Goal: Task Accomplishment & Management: Use online tool/utility

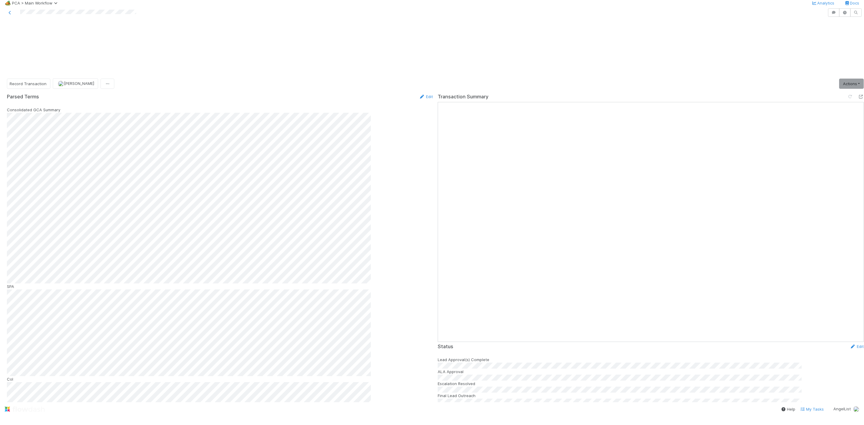
scroll to position [225, 0]
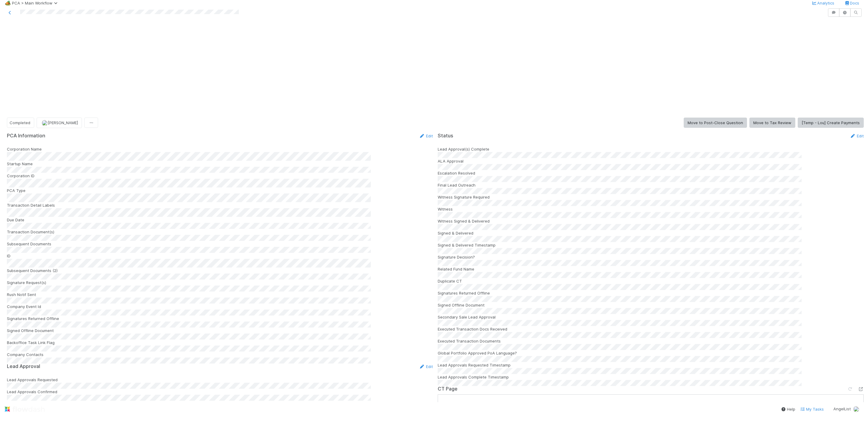
scroll to position [495, 0]
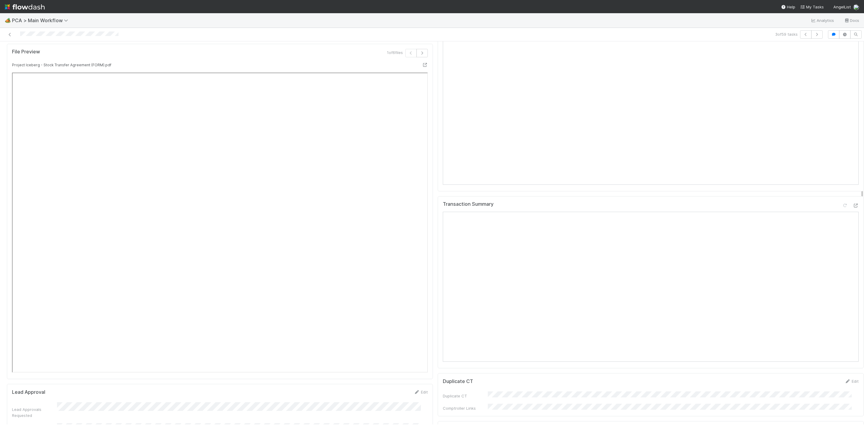
scroll to position [675, 0]
click at [837, 208] on div "Transaction Summary" at bounding box center [651, 213] width 416 height 11
click at [842, 209] on div at bounding box center [850, 213] width 17 height 8
click at [853, 210] on icon at bounding box center [856, 212] width 6 height 4
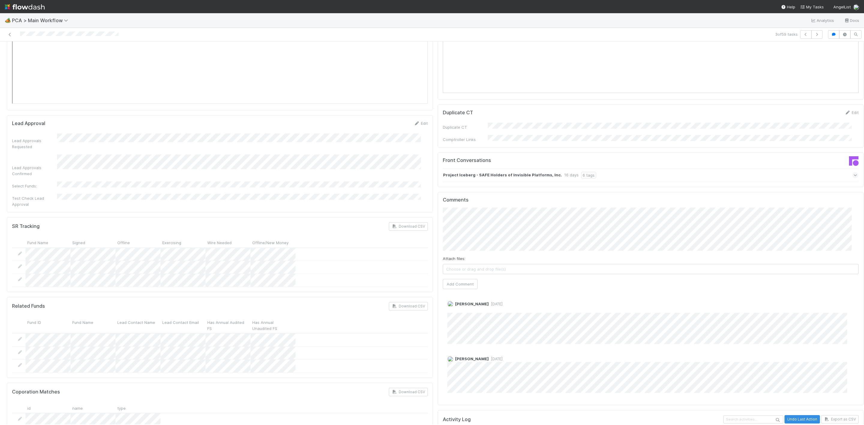
scroll to position [900, 0]
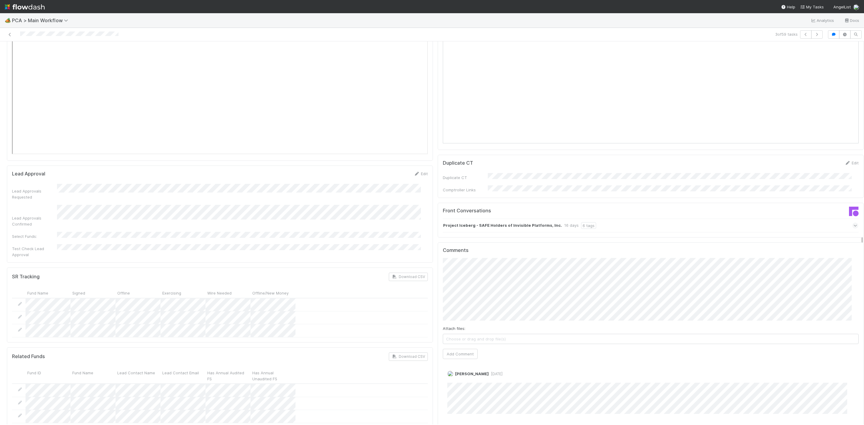
click at [566, 326] on div "Attach files: Choose or drag and drop file(s)" at bounding box center [651, 335] width 416 height 19
click at [466, 349] on button "Add Comment" at bounding box center [460, 354] width 35 height 10
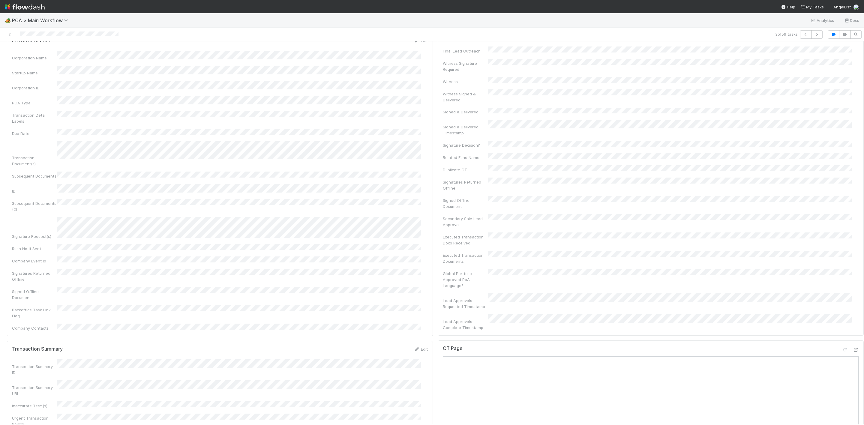
scroll to position [0, 0]
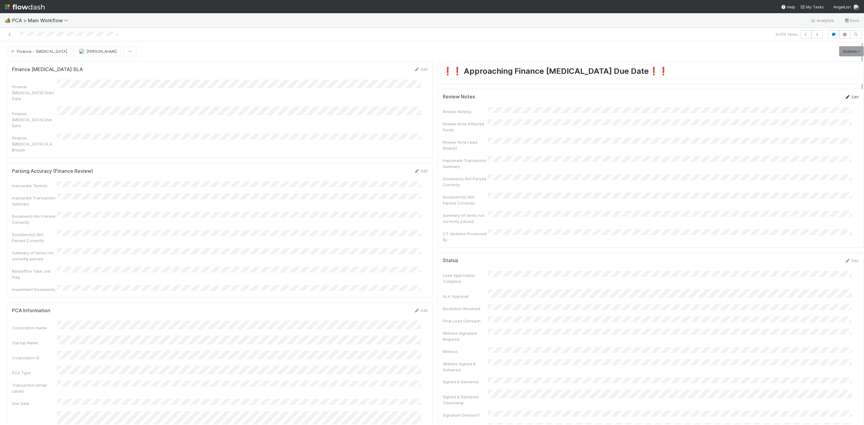
click at [845, 96] on icon at bounding box center [848, 97] width 6 height 4
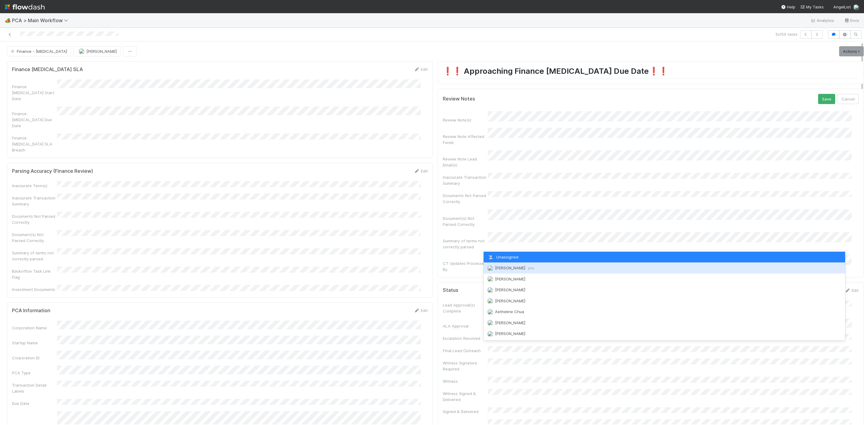
click at [503, 271] on div "Janice Garcia you" at bounding box center [665, 268] width 362 height 11
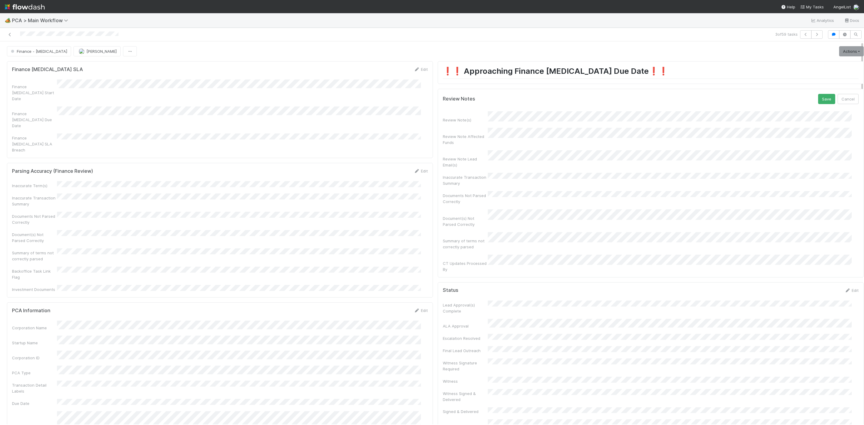
click at [801, 97] on div "Review Notes Save Cancel" at bounding box center [651, 99] width 416 height 10
click at [818, 99] on button "Save" at bounding box center [826, 99] width 17 height 10
click at [839, 56] on link "Actions" at bounding box center [851, 51] width 25 height 10
click at [798, 80] on button "Move to Finance Review" at bounding box center [816, 81] width 97 height 8
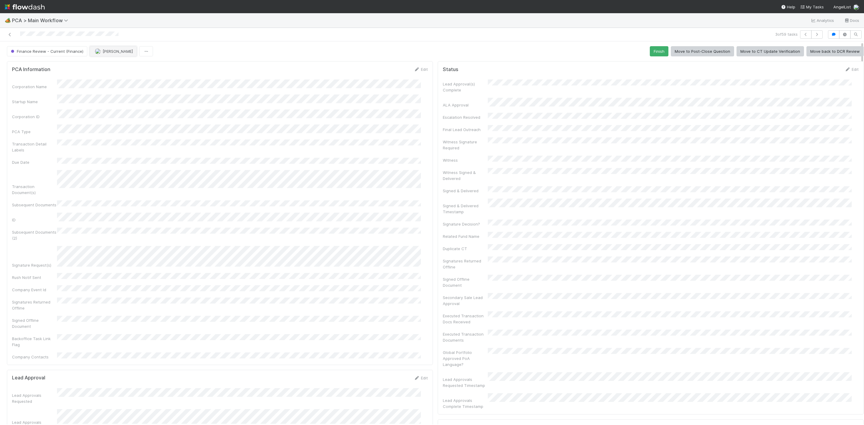
click at [103, 50] on span "[PERSON_NAME]" at bounding box center [118, 51] width 30 height 5
click at [117, 71] on div "[PERSON_NAME]" at bounding box center [128, 67] width 84 height 11
click at [7, 33] on icon at bounding box center [10, 35] width 6 height 4
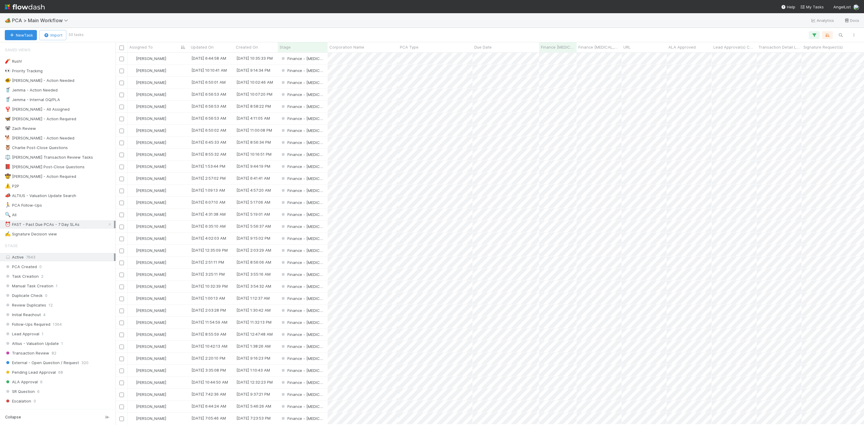
scroll to position [365, 742]
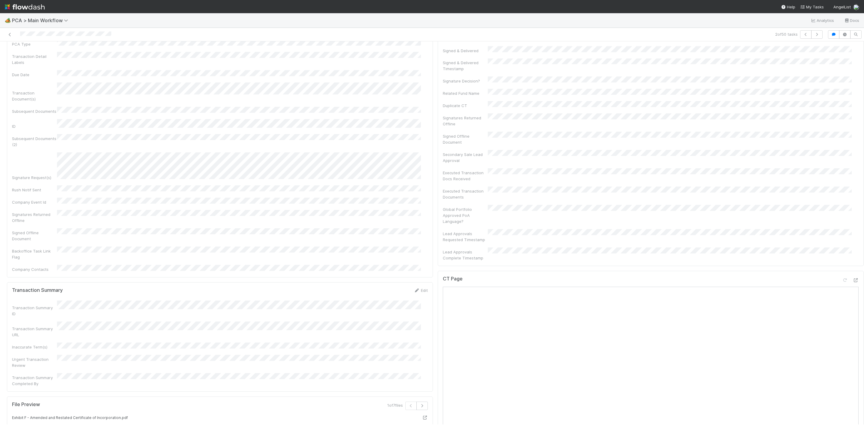
scroll to position [405, 0]
click at [853, 202] on icon at bounding box center [856, 204] width 6 height 4
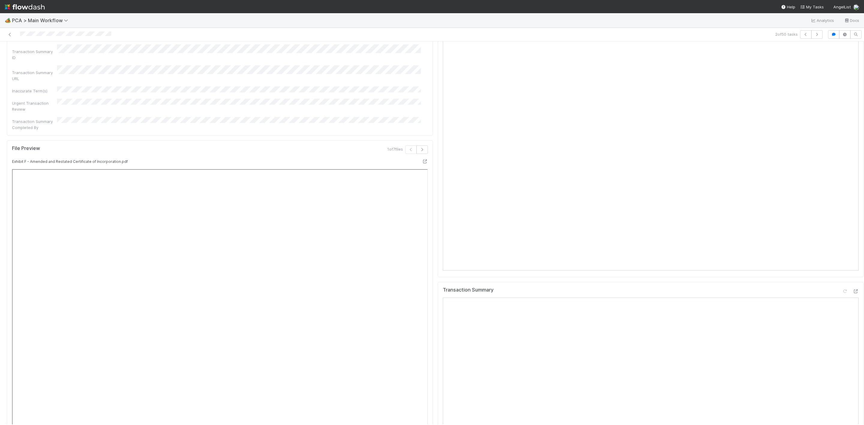
click at [846, 282] on div "Transaction Summary" at bounding box center [651, 368] width 426 height 173
click at [853, 290] on icon at bounding box center [856, 292] width 6 height 4
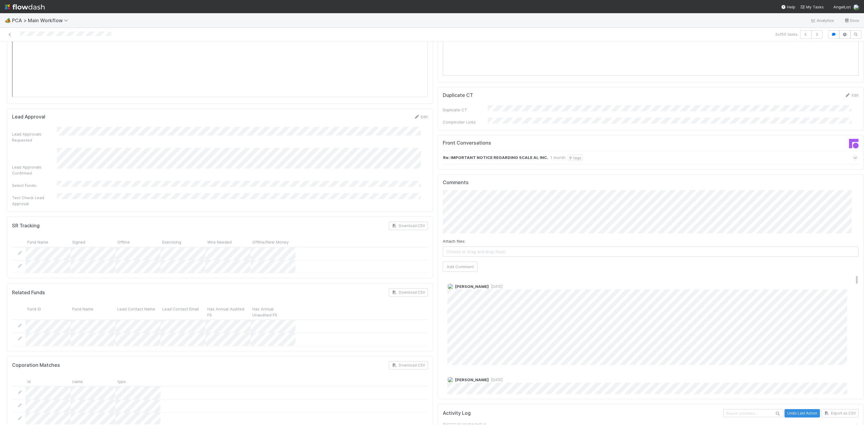
scroll to position [945, 0]
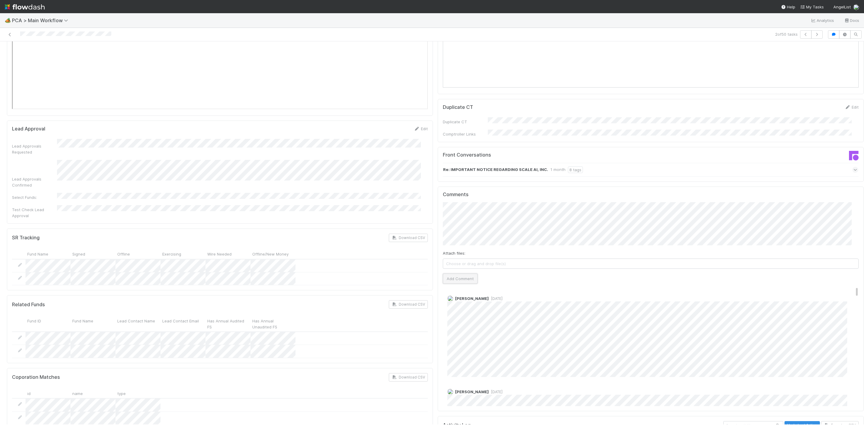
click at [463, 274] on button "Add Comment" at bounding box center [460, 279] width 35 height 10
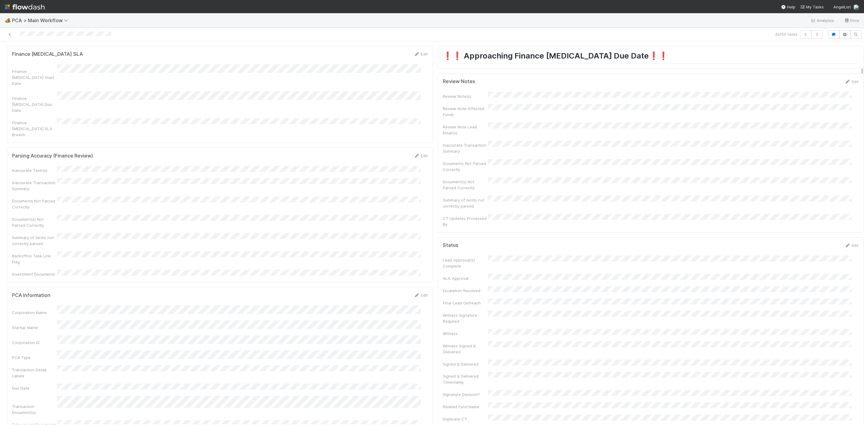
scroll to position [0, 0]
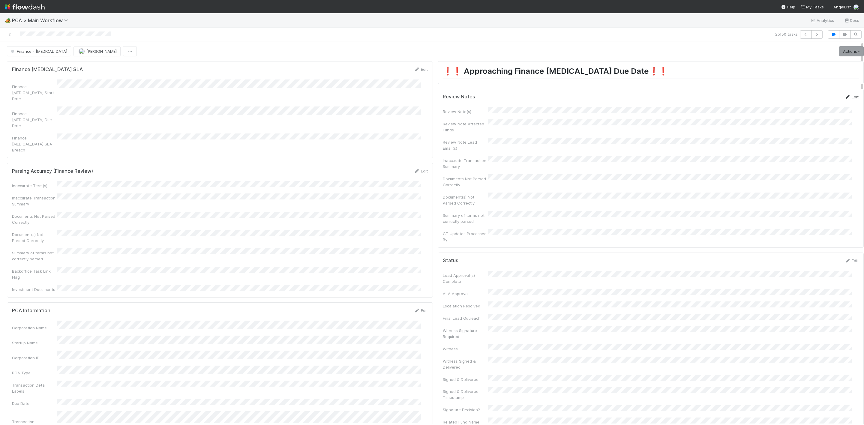
click at [845, 98] on link "Edit" at bounding box center [852, 97] width 14 height 5
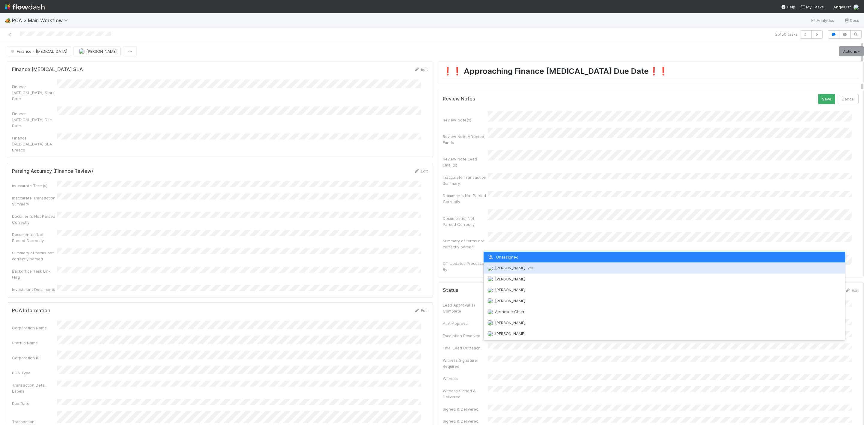
click at [500, 266] on span "Janice Garcia you" at bounding box center [514, 268] width 39 height 5
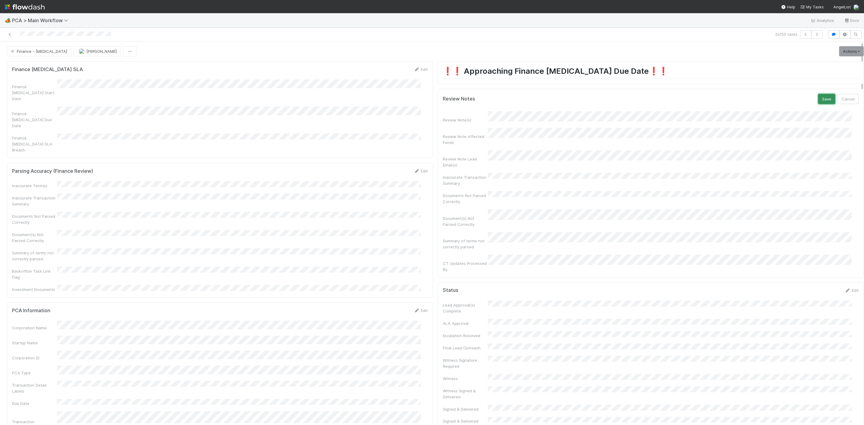
click at [818, 96] on button "Save" at bounding box center [826, 99] width 17 height 10
click at [840, 50] on link "Actions" at bounding box center [851, 51] width 25 height 10
click at [794, 79] on button "Move to Finance Review" at bounding box center [816, 81] width 97 height 8
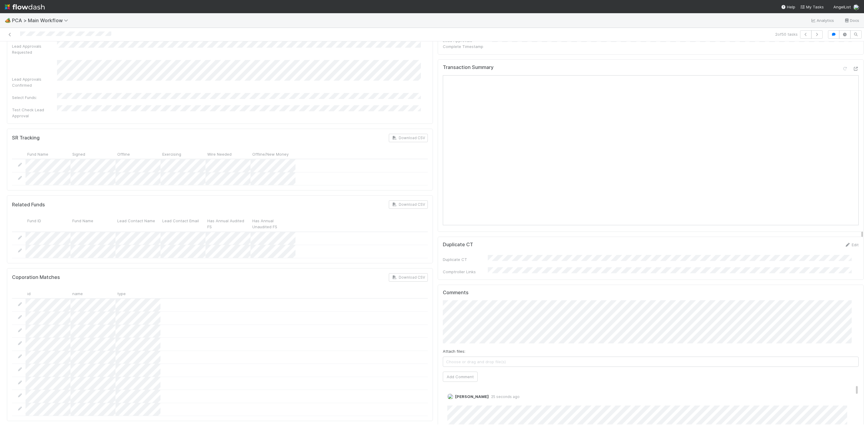
scroll to position [439, 0]
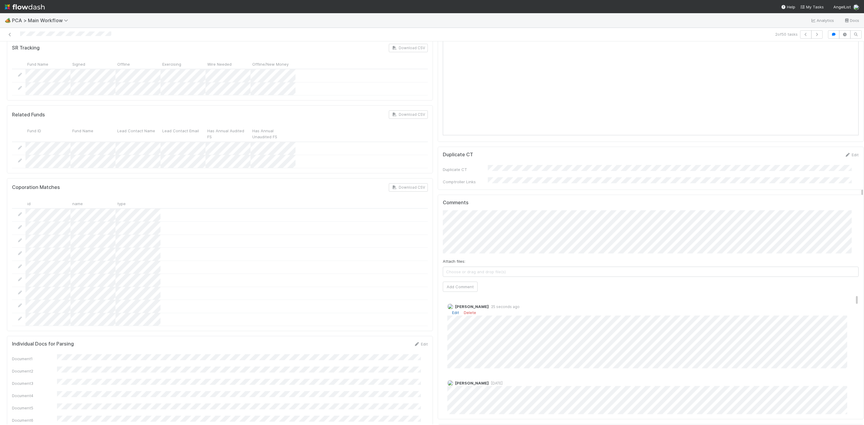
click at [452, 310] on link "Edit" at bounding box center [455, 312] width 7 height 5
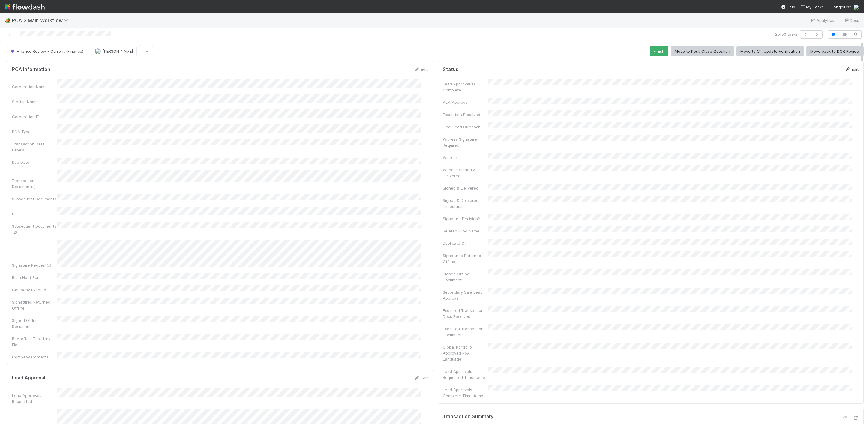
click at [845, 68] on link "Edit" at bounding box center [852, 69] width 14 height 5
click at [841, 71] on button "Cancel" at bounding box center [848, 71] width 21 height 10
click at [108, 53] on span "[PERSON_NAME]" at bounding box center [118, 51] width 30 height 5
click at [113, 66] on span "[PERSON_NAME]" at bounding box center [113, 67] width 30 height 5
click at [9, 34] on icon at bounding box center [10, 35] width 6 height 4
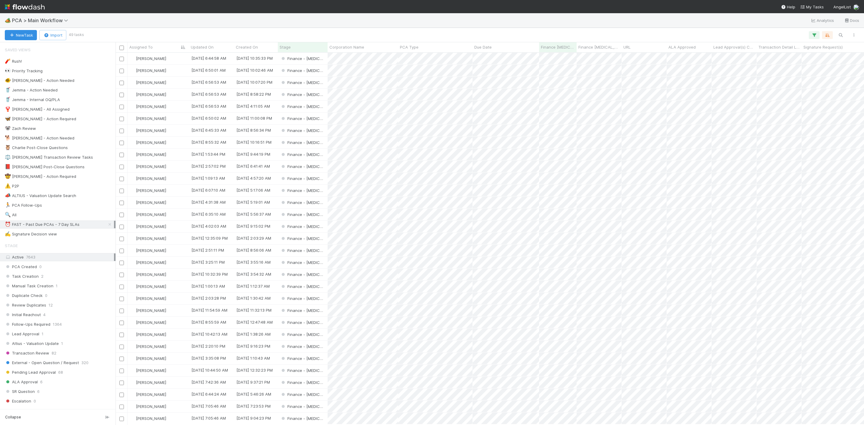
scroll to position [365, 742]
click at [175, 59] on div "[PERSON_NAME]" at bounding box center [159, 59] width 62 height 12
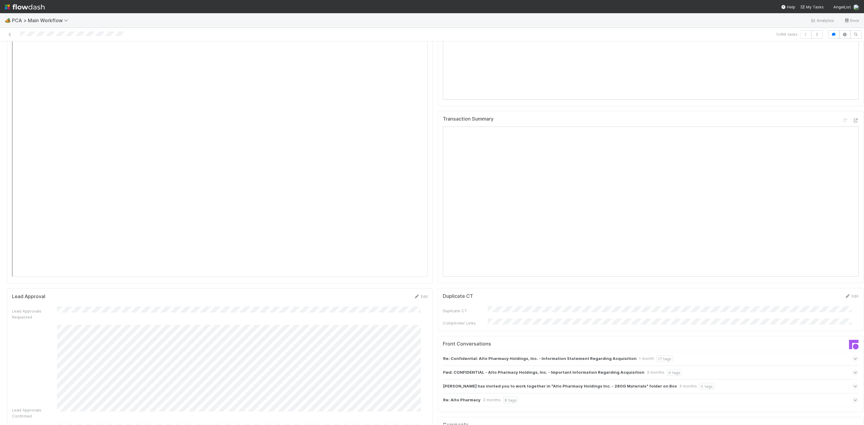
scroll to position [720, 0]
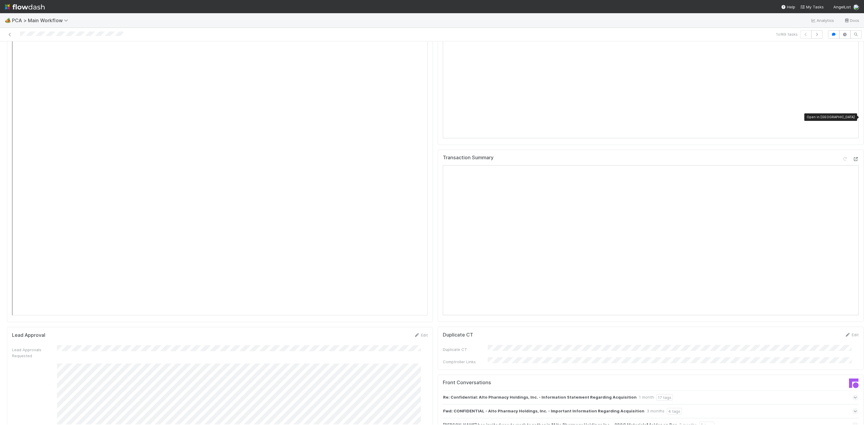
click at [853, 157] on icon at bounding box center [856, 159] width 6 height 4
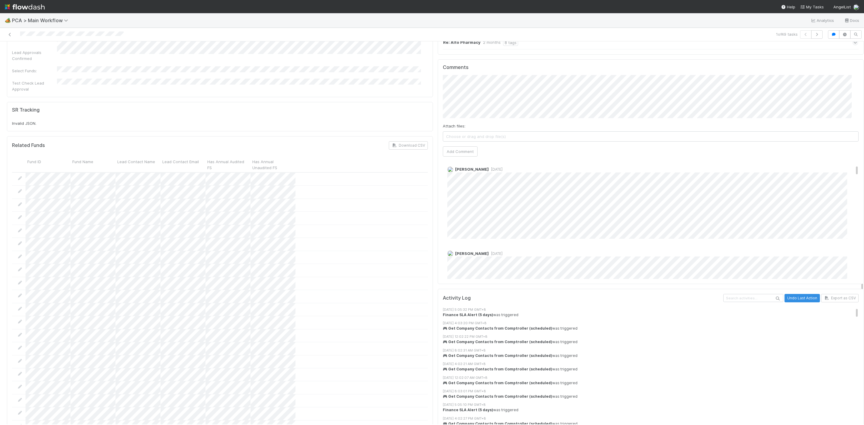
scroll to position [1035, 0]
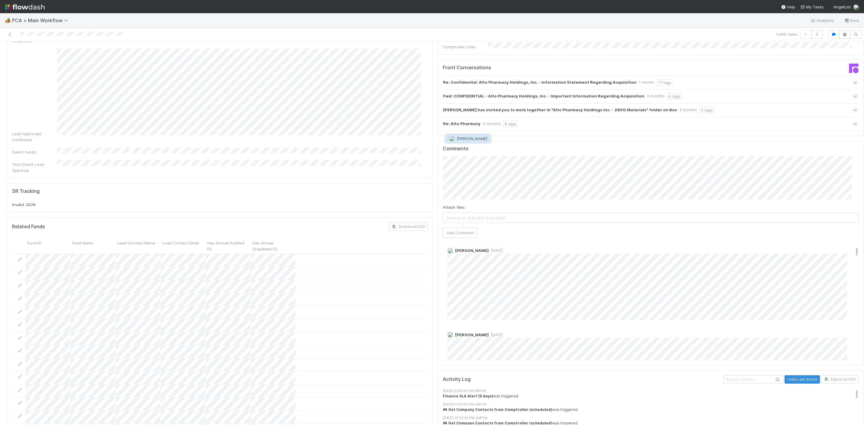
click at [461, 141] on button "Philip Chung" at bounding box center [468, 138] width 45 height 8
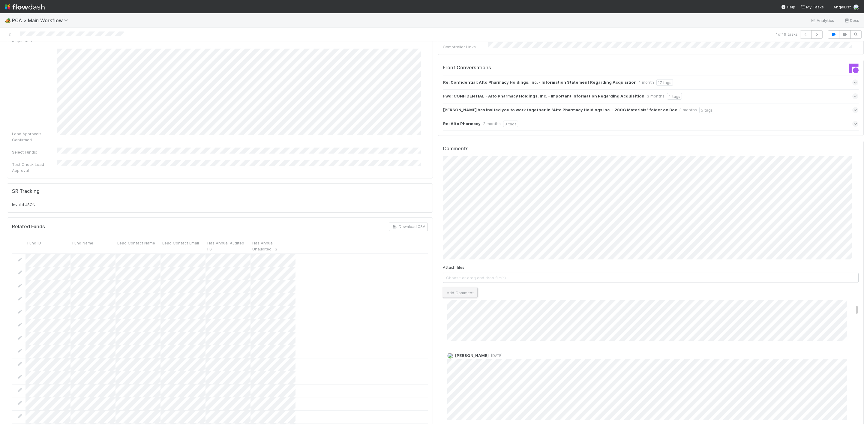
click at [456, 288] on button "Add Comment" at bounding box center [460, 293] width 35 height 10
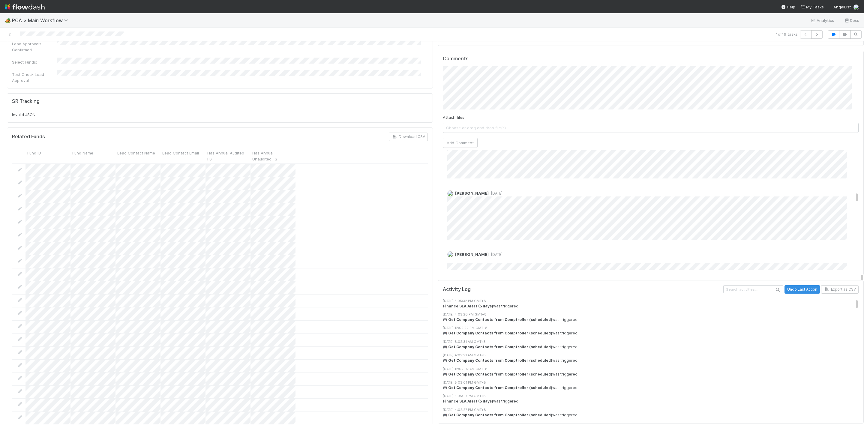
scroll to position [911, 0]
click at [574, 166] on div "Marlon 1 month ago" at bounding box center [654, 197] width 423 height 63
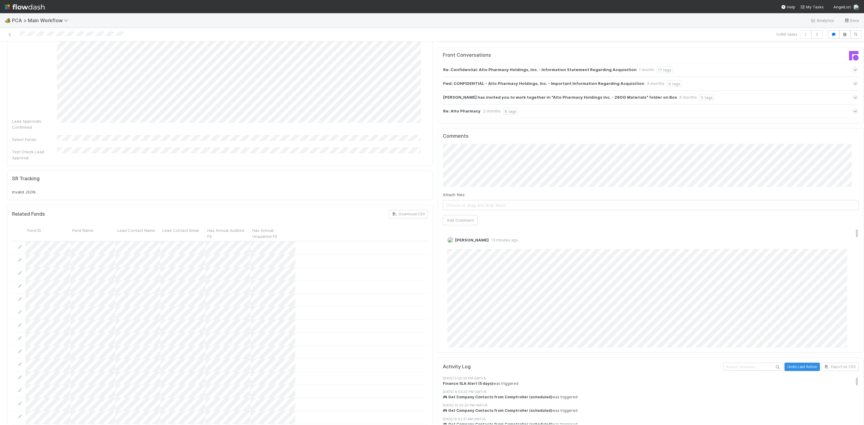
scroll to position [1035, 0]
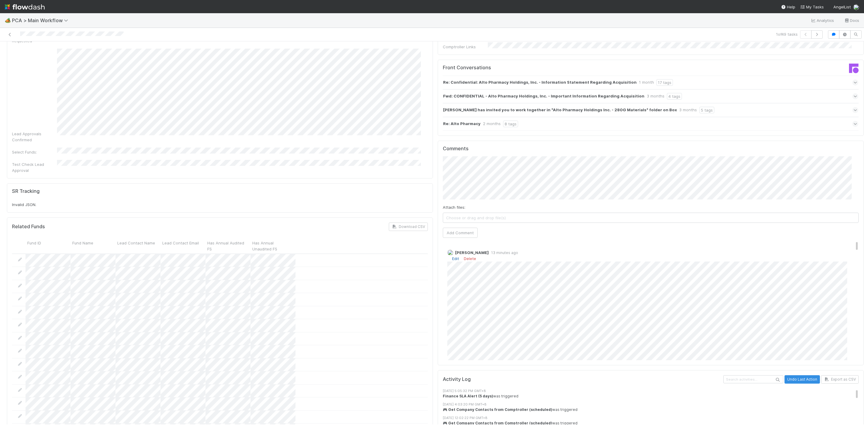
click at [452, 256] on link "Edit" at bounding box center [455, 258] width 7 height 5
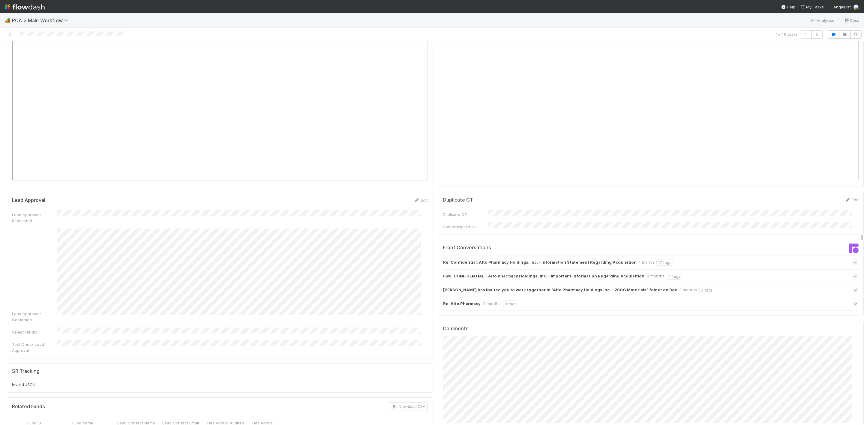
scroll to position [900, 0]
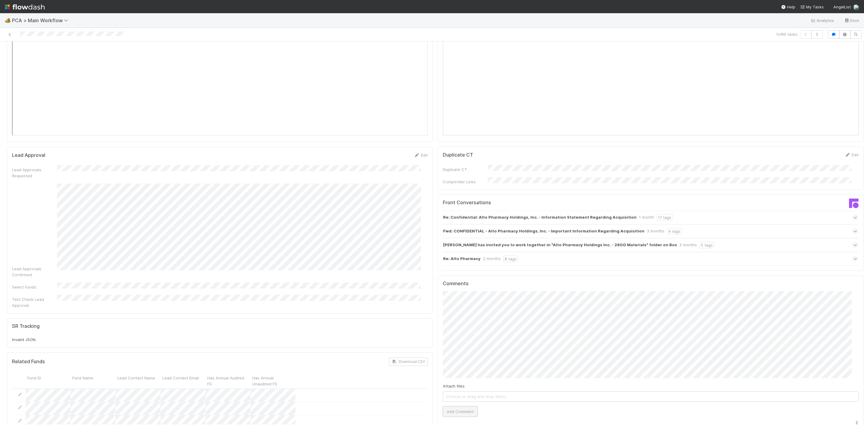
click at [463, 407] on button "Add Comment" at bounding box center [460, 412] width 35 height 10
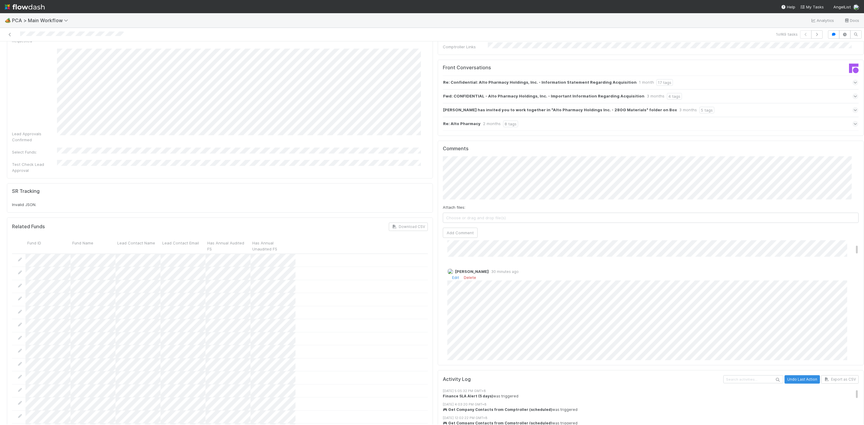
scroll to position [90, 0]
click at [452, 289] on link "Edit" at bounding box center [455, 291] width 7 height 5
click at [473, 325] on span "[PERSON_NAME]" at bounding box center [476, 325] width 30 height 5
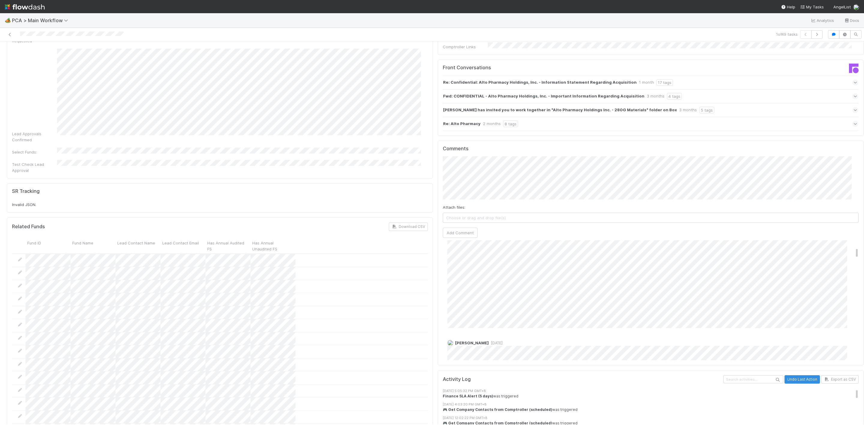
scroll to position [174, 0]
click at [320, 243] on div "Finance ICU SLA Edit Finance ICU Start Date Finance ICU Due Date Finance ICU SL…" at bounding box center [436, 159] width 862 height 2270
click at [422, 269] on div "Finance ICU SLA Edit Finance ICU Start Date Finance ICU Due Date Finance ICU SL…" at bounding box center [436, 159] width 862 height 2270
click at [478, 273] on span "[PERSON_NAME]" at bounding box center [476, 272] width 30 height 5
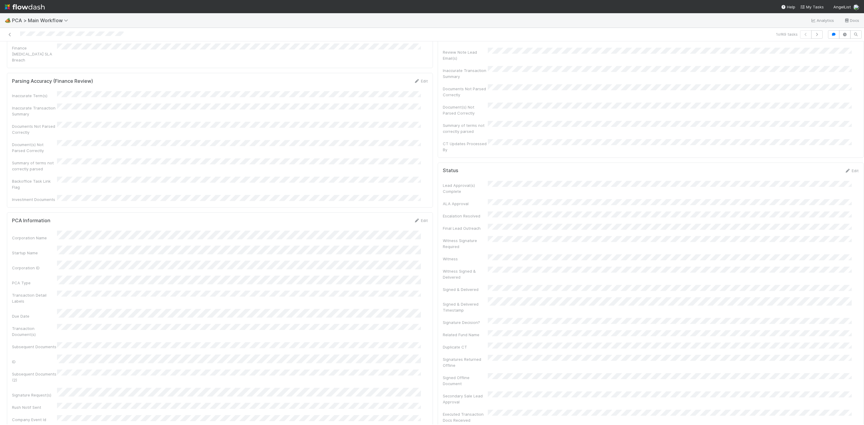
scroll to position [0, 0]
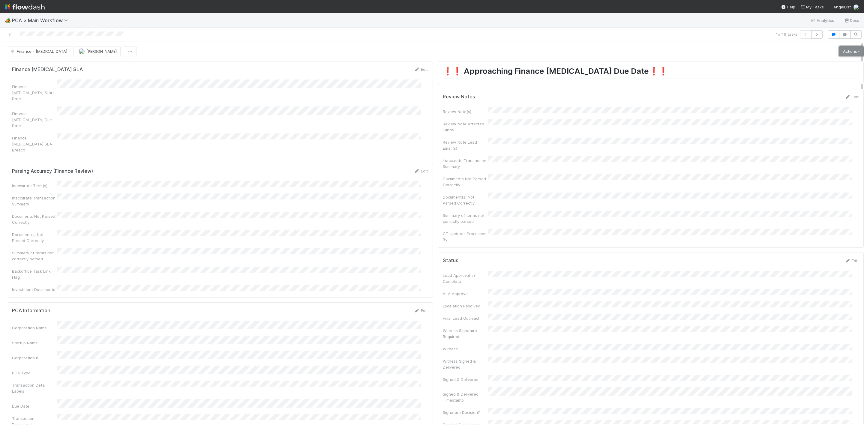
click at [839, 49] on link "Actions" at bounding box center [851, 51] width 25 height 10
click at [805, 73] on button "Move to Post-Close Question" at bounding box center [816, 72] width 97 height 8
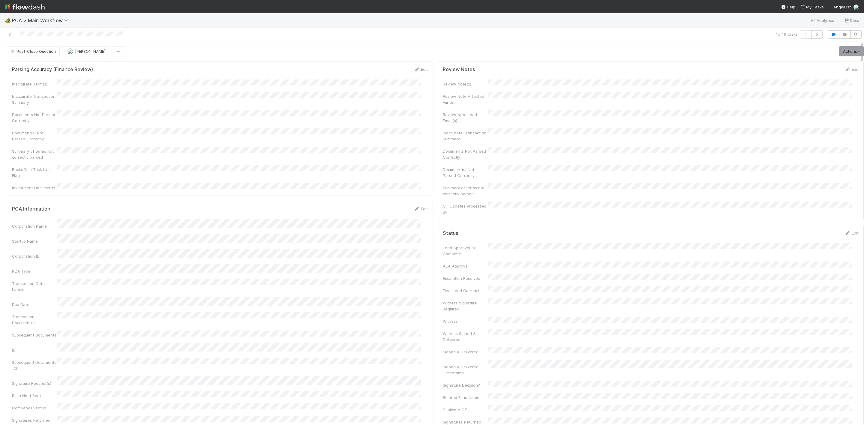
click at [8, 33] on icon at bounding box center [10, 35] width 6 height 4
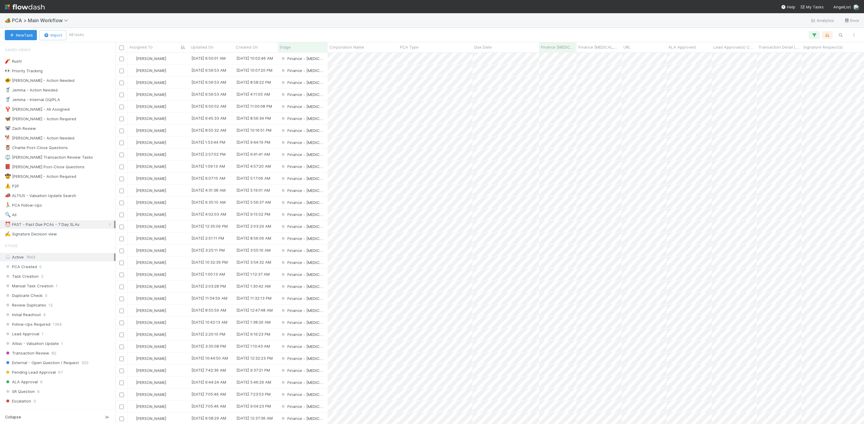
scroll to position [365, 742]
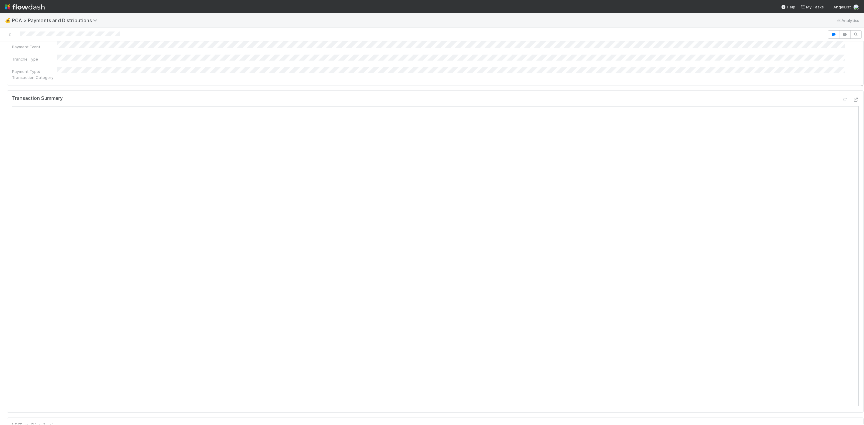
scroll to position [135, 0]
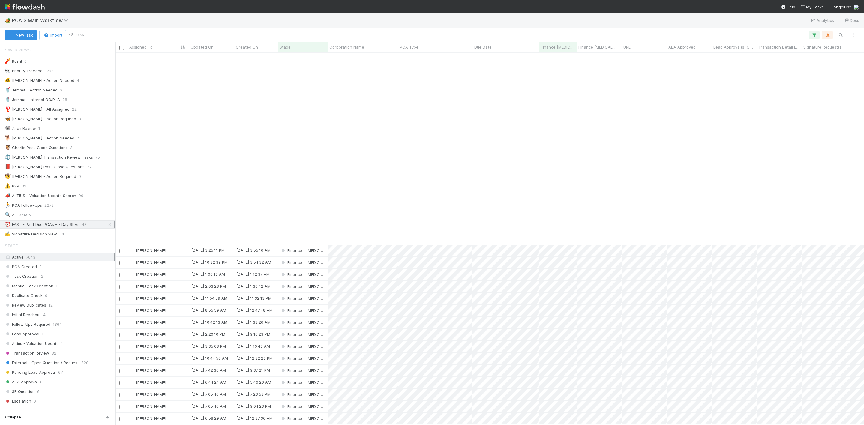
scroll to position [212, 0]
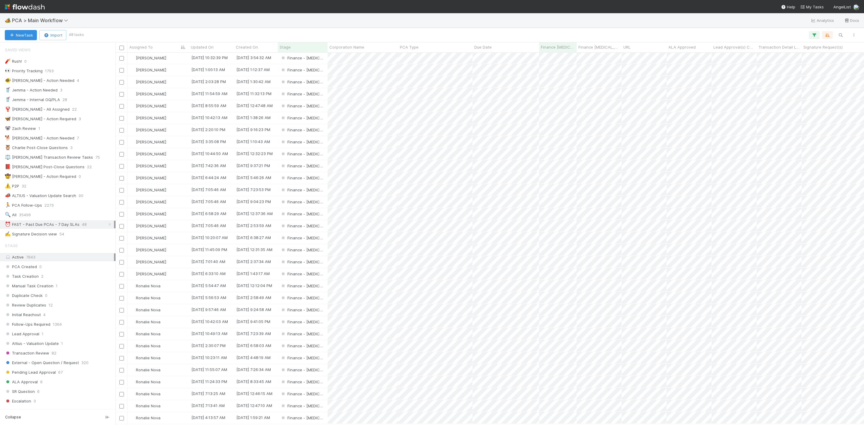
click at [7, 2] on img at bounding box center [25, 7] width 40 height 10
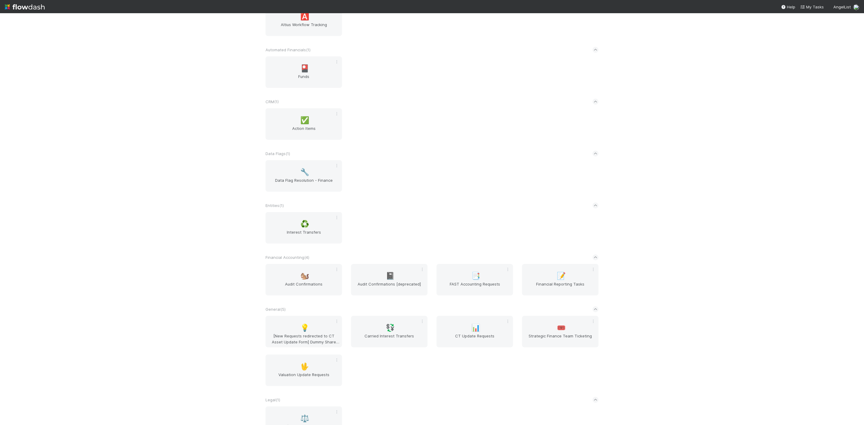
scroll to position [50, 0]
click at [305, 183] on span "Data Flag Resolution - Finance" at bounding box center [304, 184] width 72 height 12
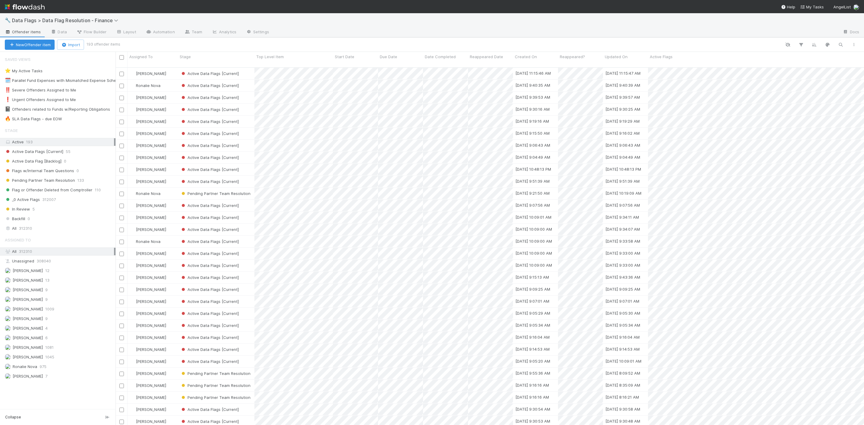
scroll to position [355, 742]
click at [36, 118] on div "🔥 SLA Data Flags - due EOW" at bounding box center [33, 119] width 57 height 8
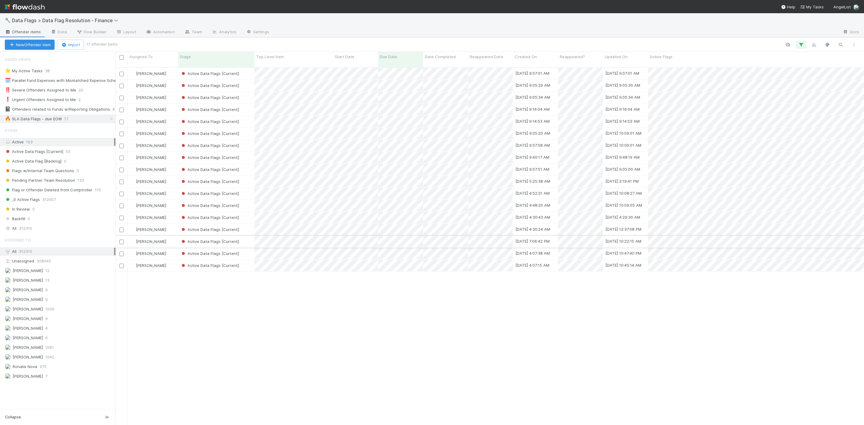
scroll to position [355, 742]
click at [158, 55] on div "Assigned To" at bounding box center [152, 57] width 47 height 6
click at [161, 65] on div "Sort A → Z" at bounding box center [164, 68] width 68 height 9
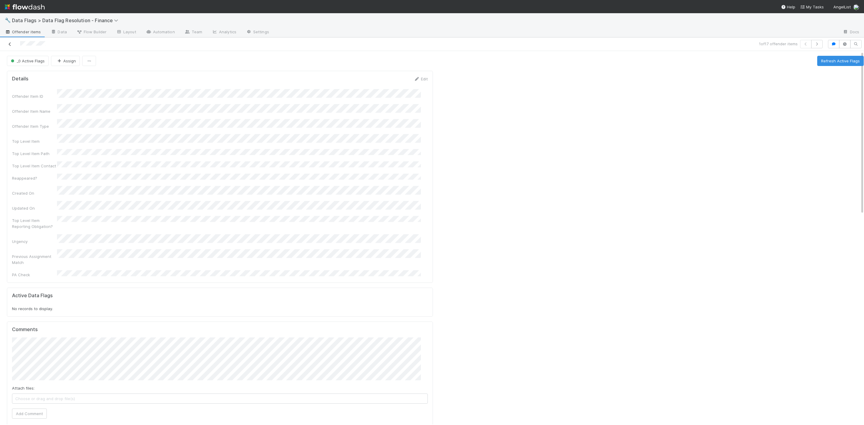
click at [12, 43] on div at bounding box center [208, 44] width 413 height 8
click at [10, 44] on icon at bounding box center [10, 44] width 6 height 4
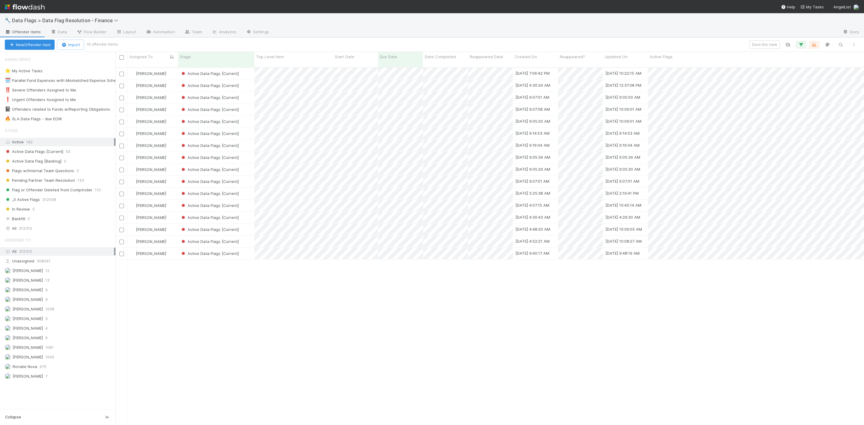
scroll to position [355, 742]
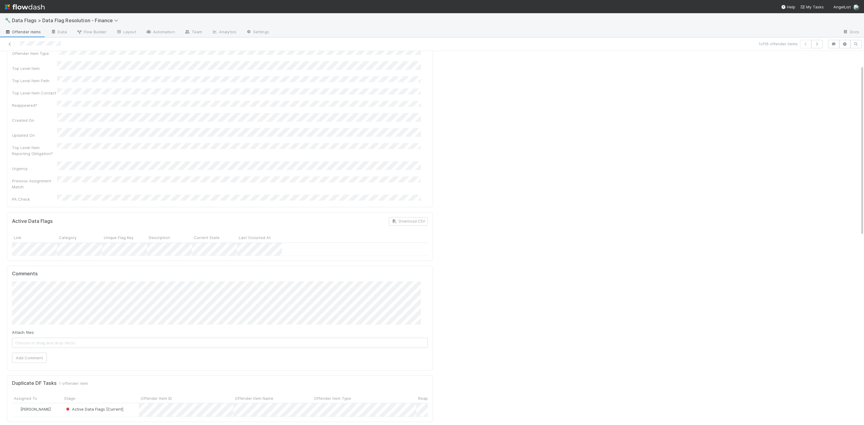
scroll to position [135, 0]
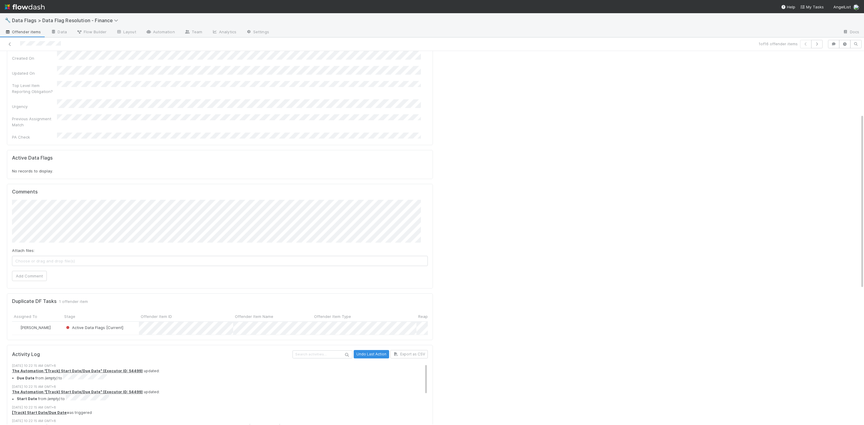
click at [136, 256] on span "Choose or drag and drop file(s)" at bounding box center [219, 261] width 415 height 10
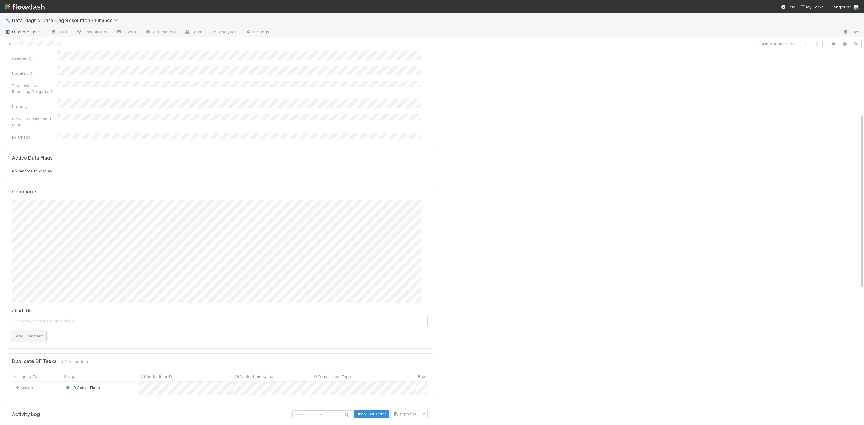
click at [37, 331] on button "Add Comment" at bounding box center [29, 336] width 35 height 10
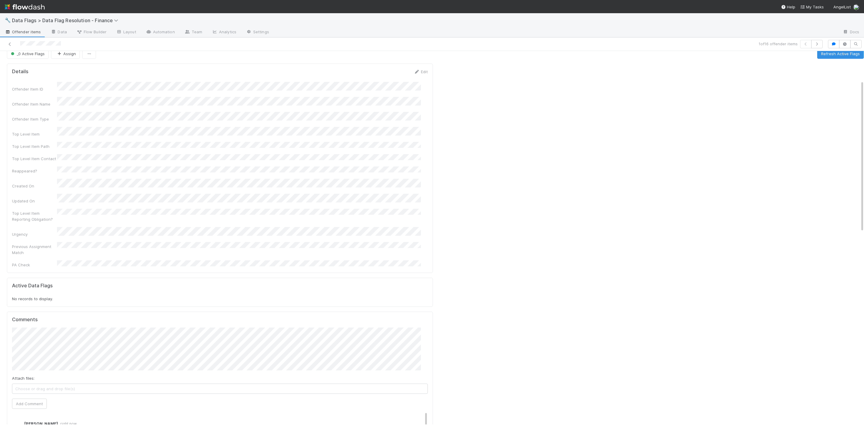
scroll to position [0, 0]
drag, startPoint x: 10, startPoint y: 45, endPoint x: 114, endPoint y: 1, distance: 113.0
click at [10, 45] on icon at bounding box center [10, 44] width 6 height 4
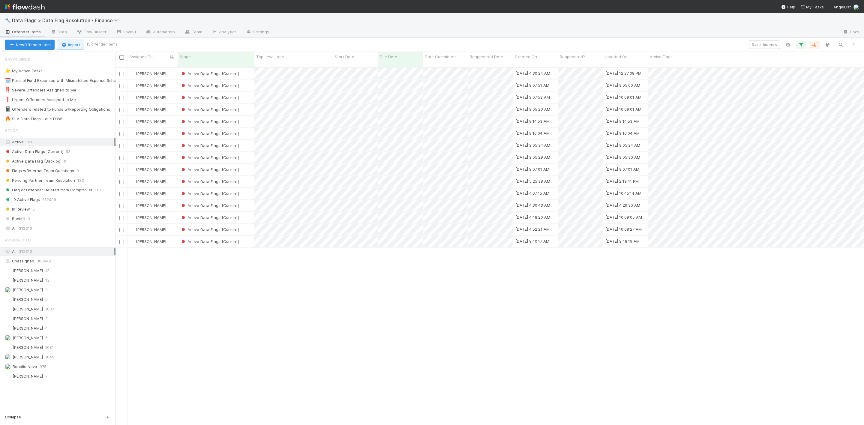
scroll to position [355, 742]
click at [168, 70] on div "[PERSON_NAME]" at bounding box center [153, 74] width 50 height 12
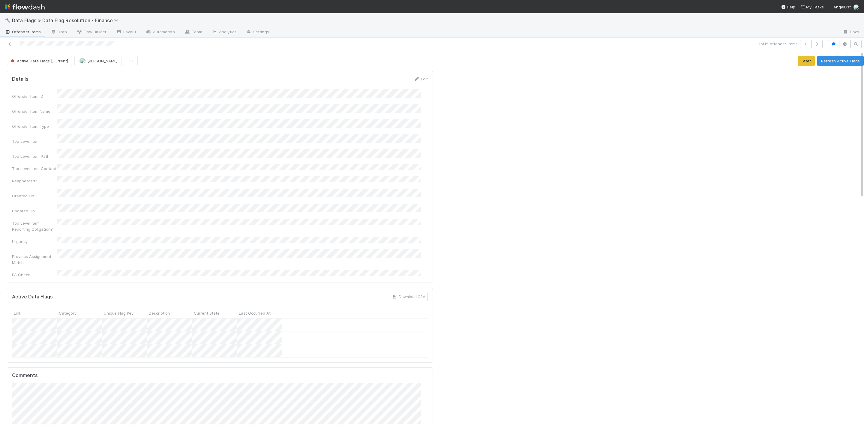
drag, startPoint x: 45, startPoint y: 298, endPoint x: 491, endPoint y: 288, distance: 445.7
click at [32, 57] on button "Active Data Flags [Current]" at bounding box center [39, 61] width 65 height 10
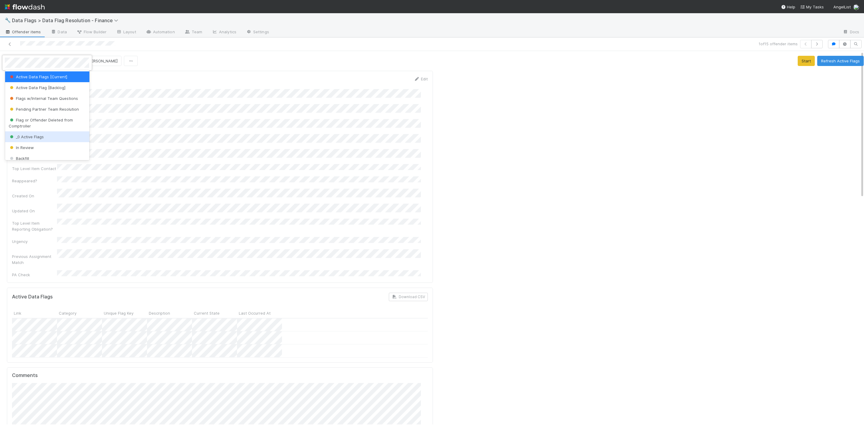
click at [24, 134] on div "_0 Active Flags" at bounding box center [47, 136] width 84 height 11
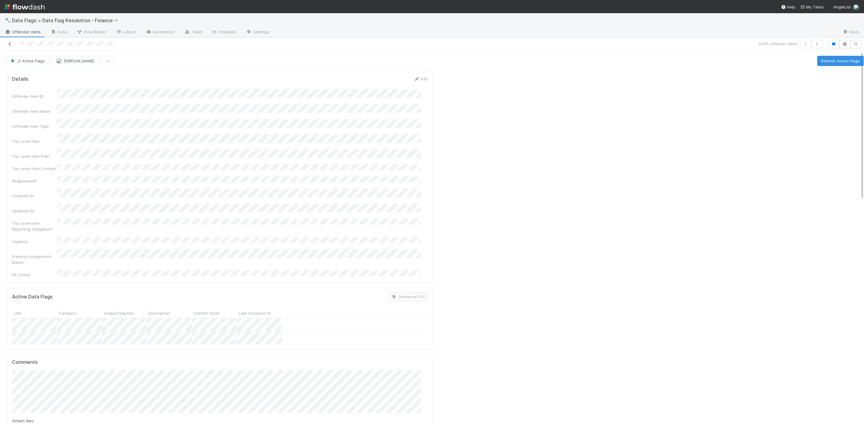
click at [11, 44] on icon at bounding box center [10, 44] width 6 height 4
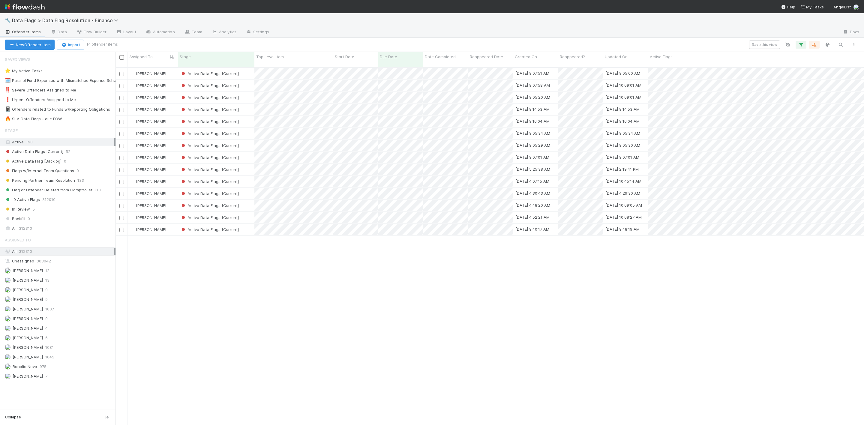
scroll to position [355, 742]
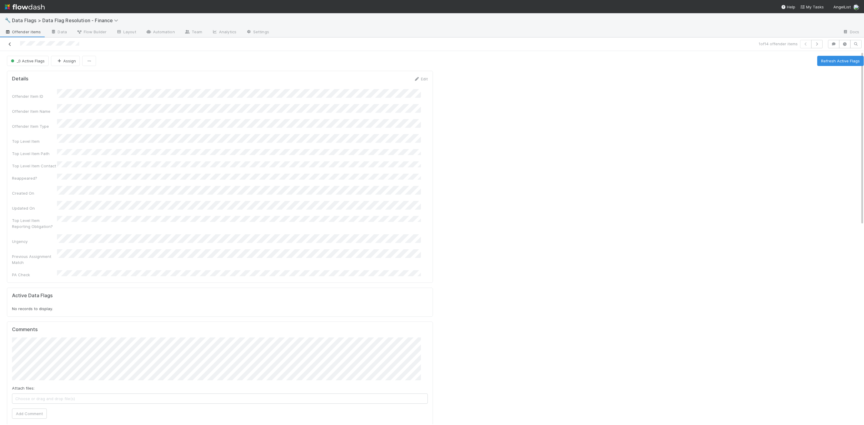
click at [8, 45] on icon at bounding box center [10, 44] width 6 height 4
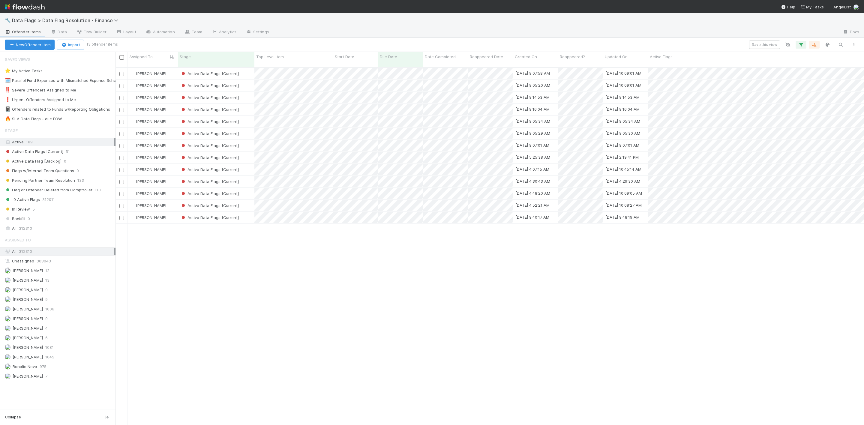
scroll to position [355, 742]
click at [167, 68] on div "[PERSON_NAME]" at bounding box center [153, 74] width 50 height 12
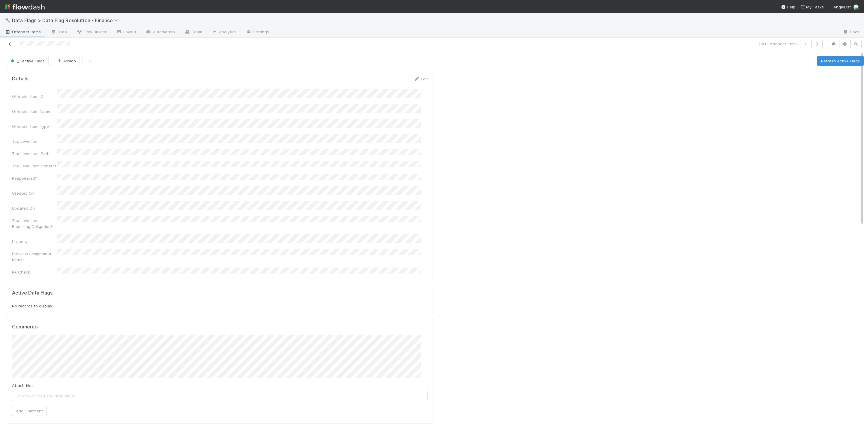
click at [12, 44] on icon at bounding box center [10, 44] width 6 height 4
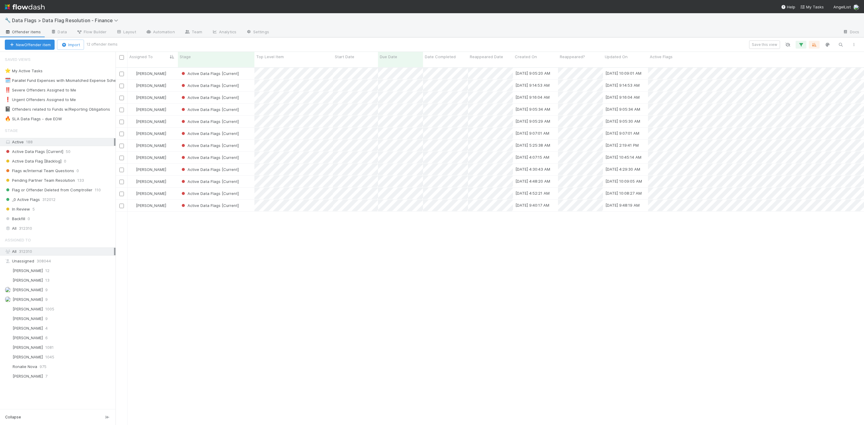
scroll to position [355, 742]
click at [169, 70] on div "[PERSON_NAME]" at bounding box center [153, 74] width 50 height 12
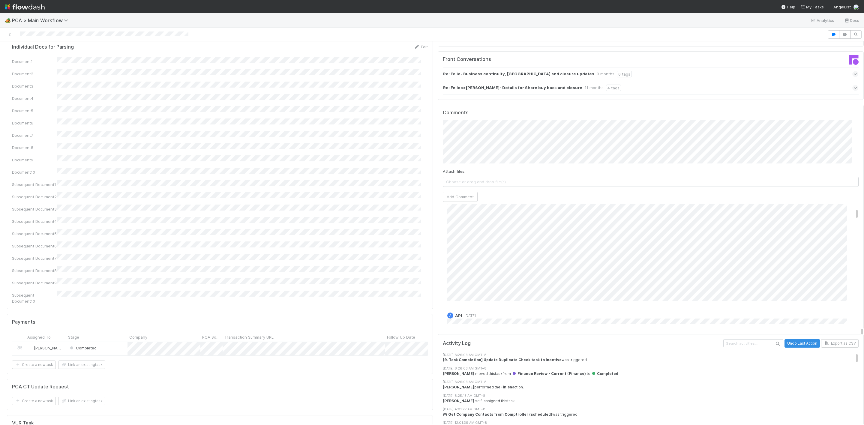
scroll to position [135, 0]
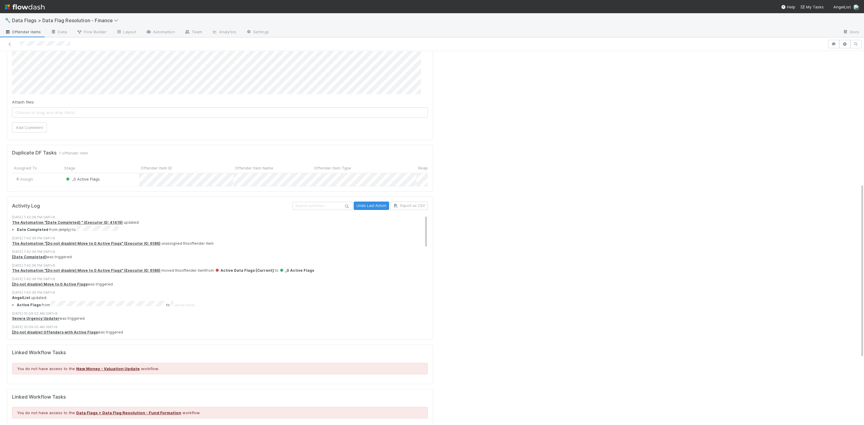
scroll to position [360, 0]
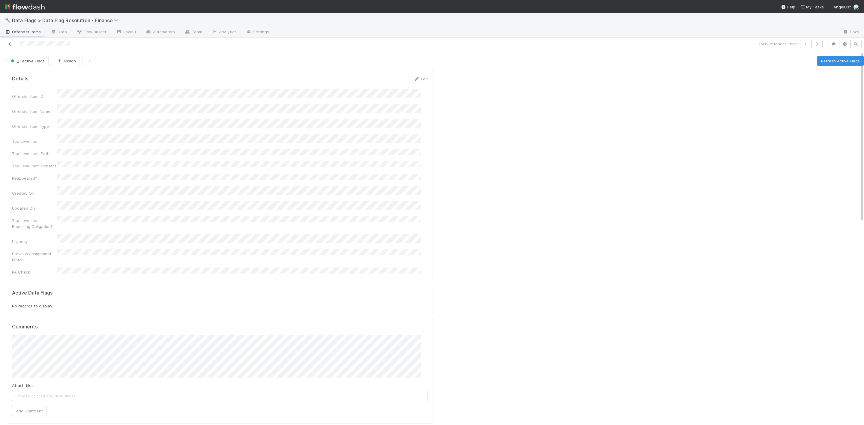
click at [10, 43] on icon at bounding box center [10, 44] width 6 height 4
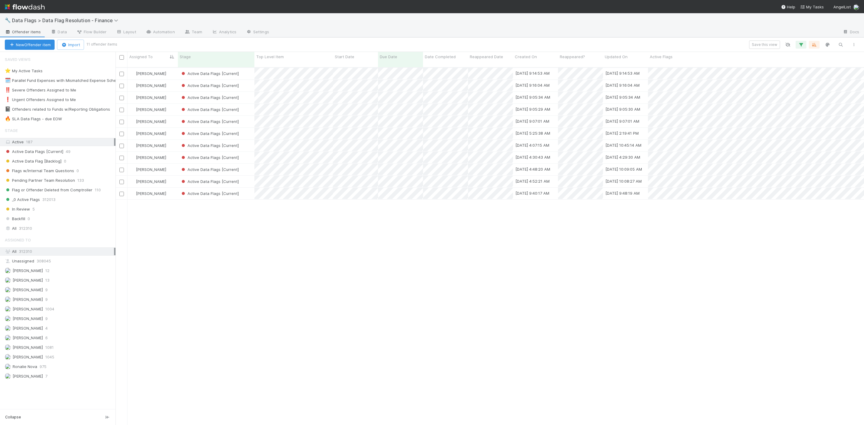
scroll to position [355, 742]
click at [165, 68] on div "[PERSON_NAME]" at bounding box center [153, 74] width 50 height 12
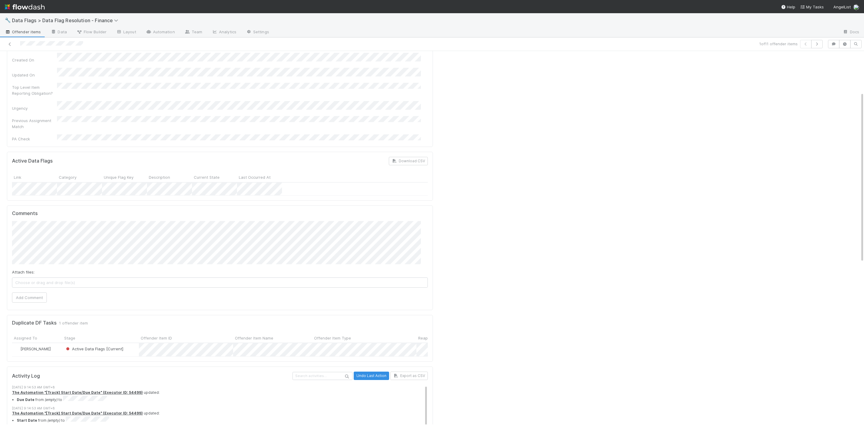
scroll to position [90, 0]
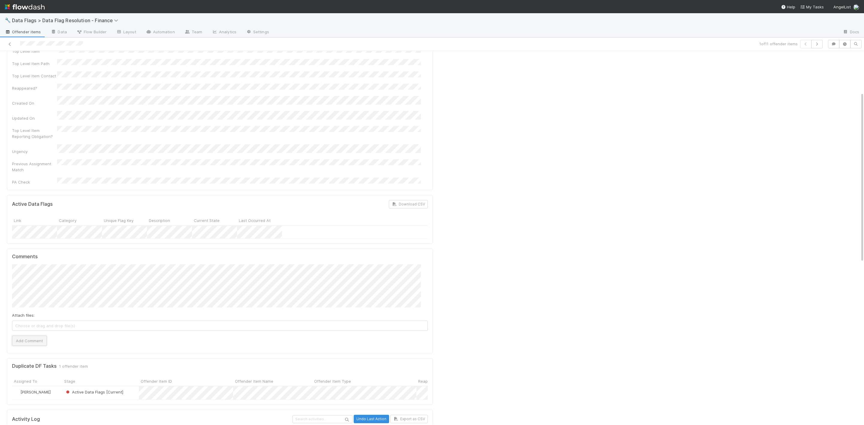
click at [36, 336] on button "Add Comment" at bounding box center [29, 341] width 35 height 10
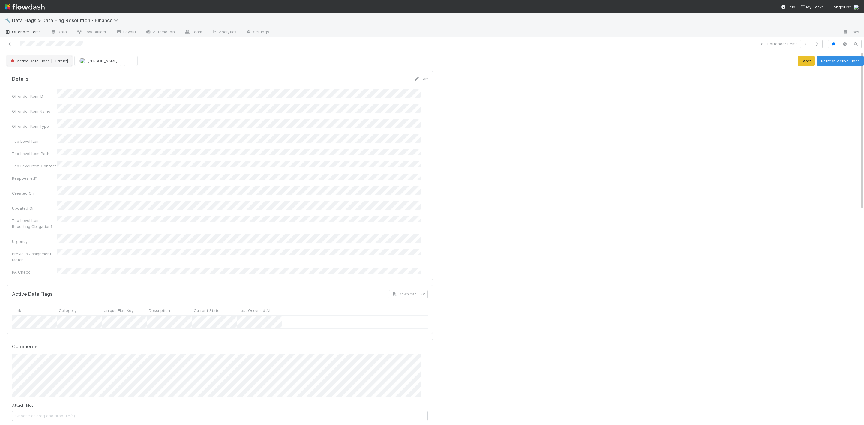
click at [38, 60] on span "Active Data Flags [Current]" at bounding box center [39, 61] width 59 height 5
click at [39, 77] on span "Pending Partner Team Resolution" at bounding box center [44, 76] width 70 height 5
click at [8, 43] on icon at bounding box center [10, 44] width 6 height 4
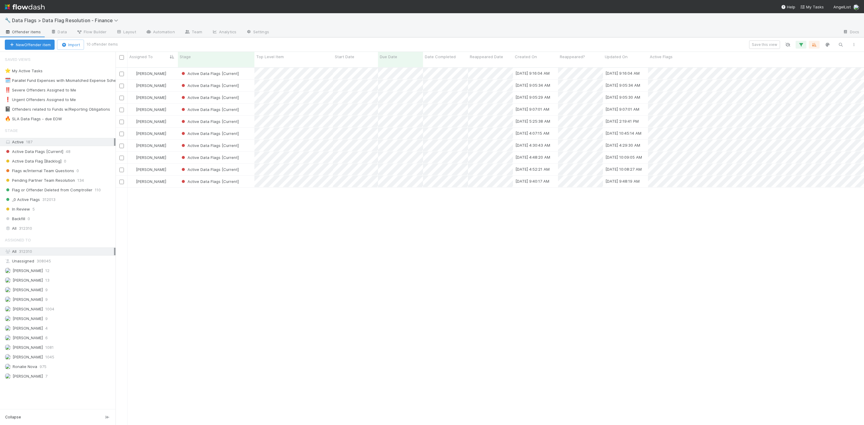
scroll to position [355, 742]
click at [168, 68] on div "[PERSON_NAME]" at bounding box center [153, 74] width 50 height 12
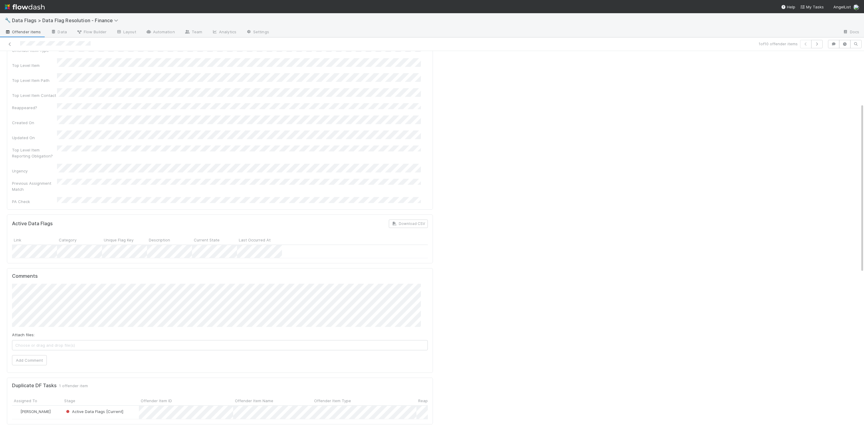
scroll to position [135, 0]
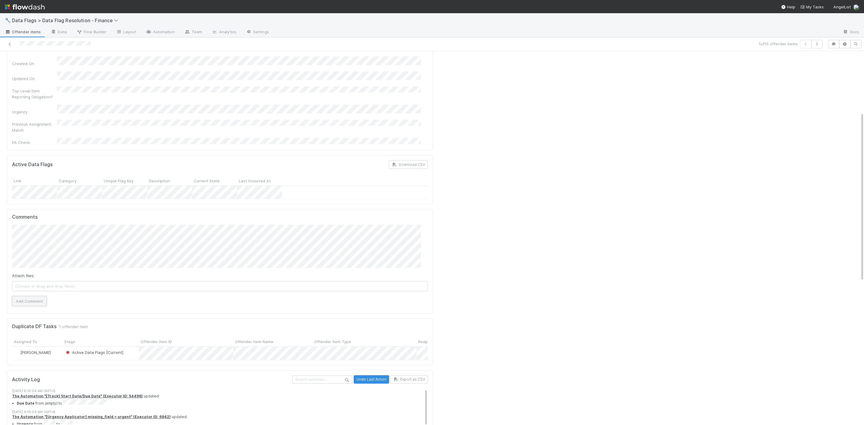
click at [39, 296] on button "Add Comment" at bounding box center [29, 301] width 35 height 10
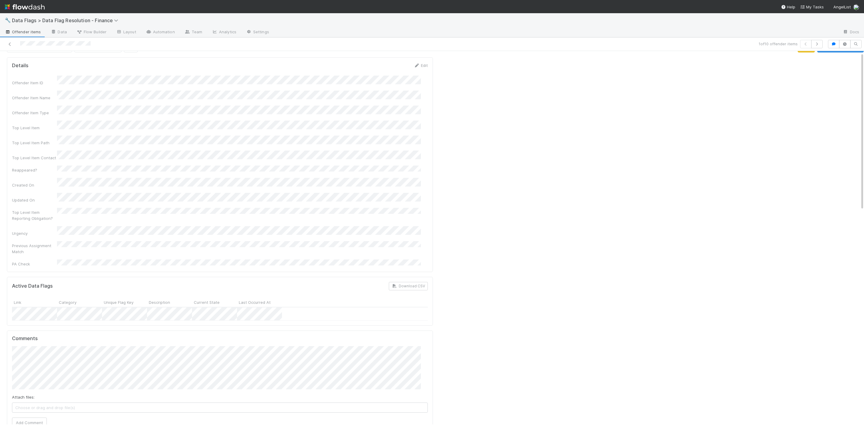
scroll to position [0, 0]
click at [51, 60] on span "Active Data Flags [Current]" at bounding box center [39, 61] width 59 height 5
click at [74, 82] on div "Pending Partner Team Resolution" at bounding box center [47, 76] width 84 height 11
click at [9, 47] on link at bounding box center [10, 44] width 6 height 6
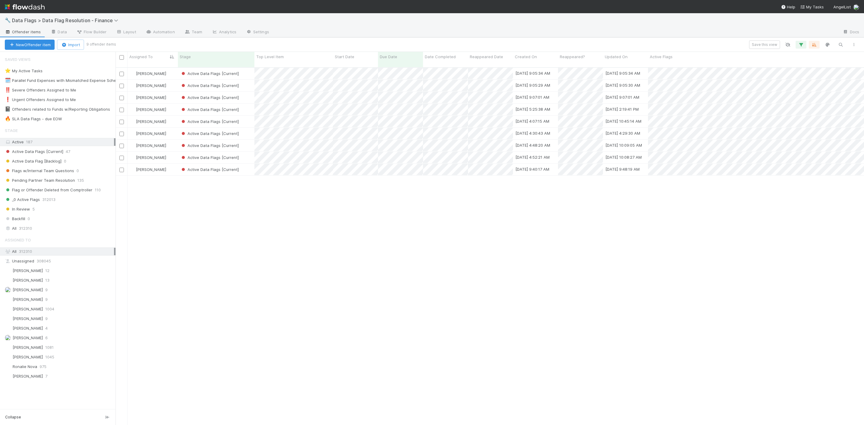
scroll to position [355, 742]
click at [171, 70] on div "[PERSON_NAME]" at bounding box center [153, 74] width 50 height 12
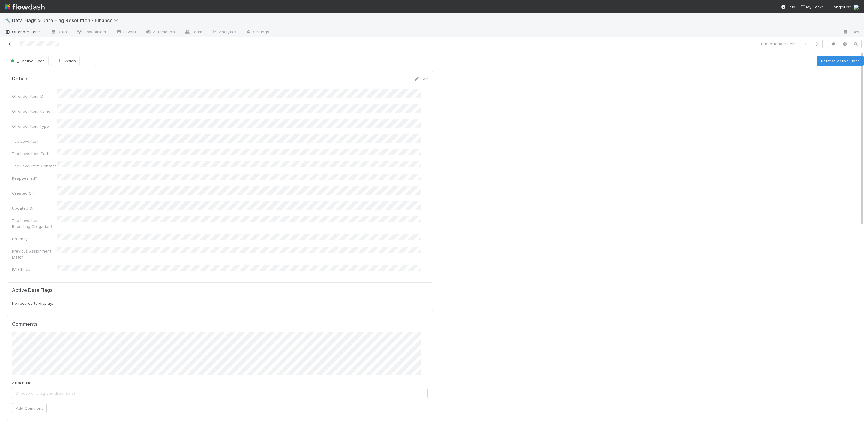
click at [11, 45] on icon at bounding box center [10, 44] width 6 height 4
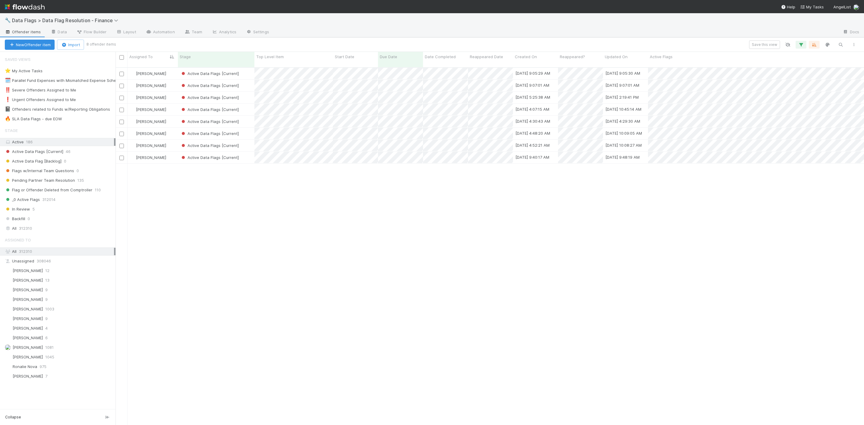
scroll to position [355, 742]
click at [163, 68] on div "[PERSON_NAME]" at bounding box center [153, 74] width 50 height 12
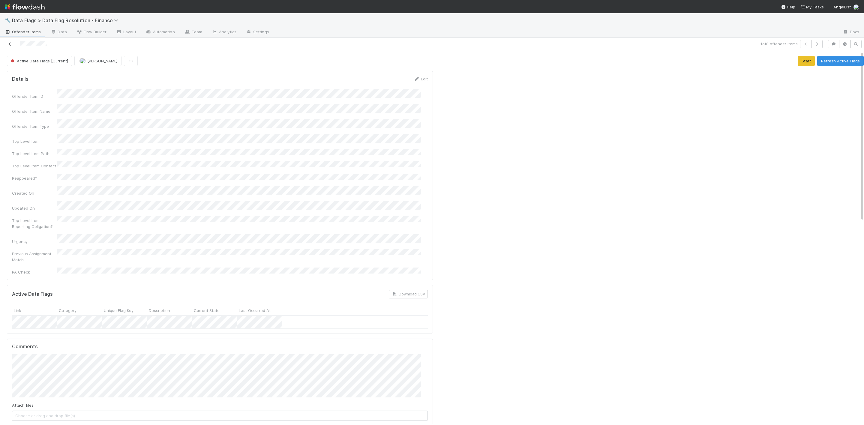
click at [12, 42] on icon at bounding box center [10, 44] width 6 height 4
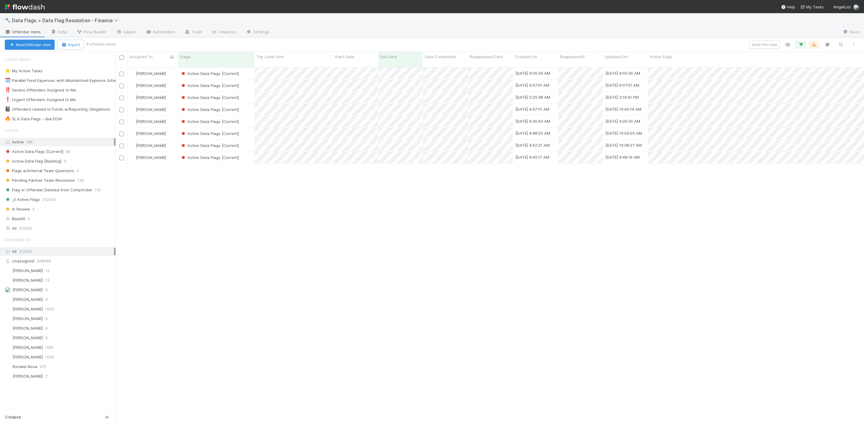
scroll to position [355, 742]
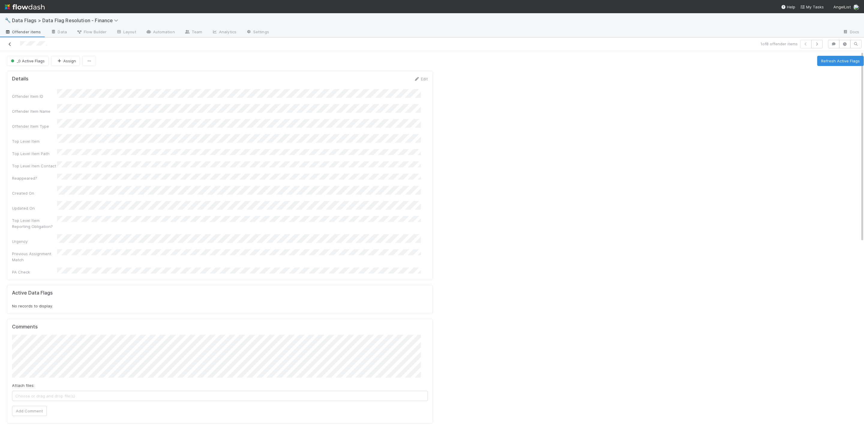
click at [12, 46] on link at bounding box center [10, 44] width 6 height 6
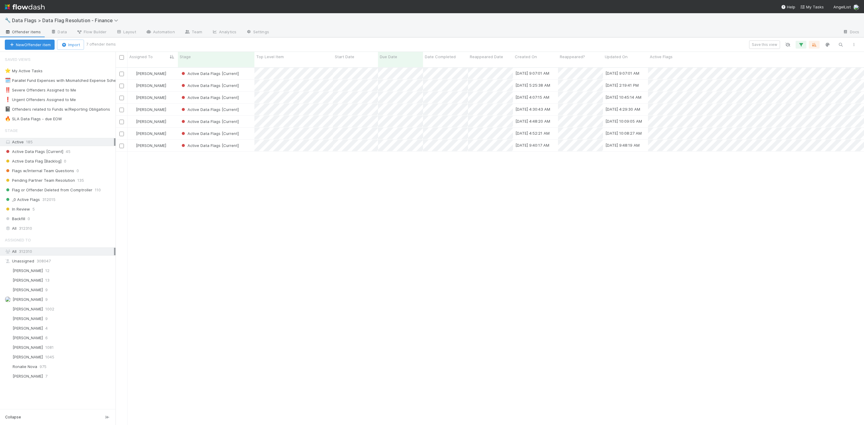
scroll to position [355, 742]
click at [167, 68] on div "[PERSON_NAME]" at bounding box center [153, 74] width 50 height 12
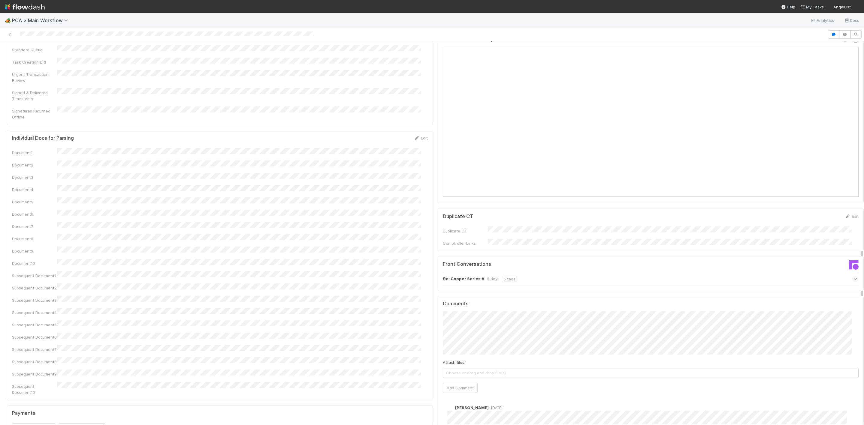
scroll to position [855, 0]
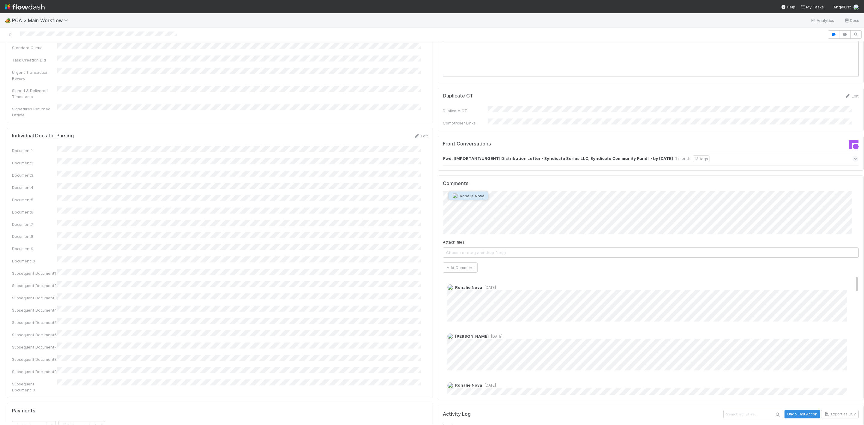
click at [477, 197] on span "Ronalie Nova" at bounding box center [472, 196] width 25 height 5
click at [456, 263] on button "Add Comment" at bounding box center [460, 268] width 35 height 10
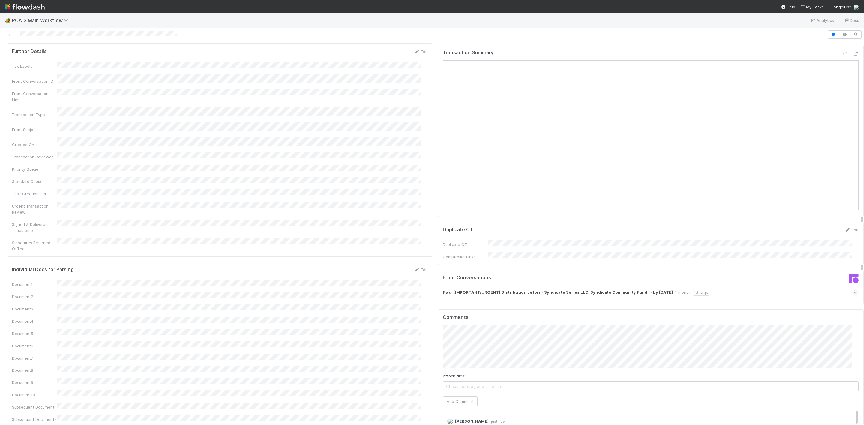
scroll to position [630, 0]
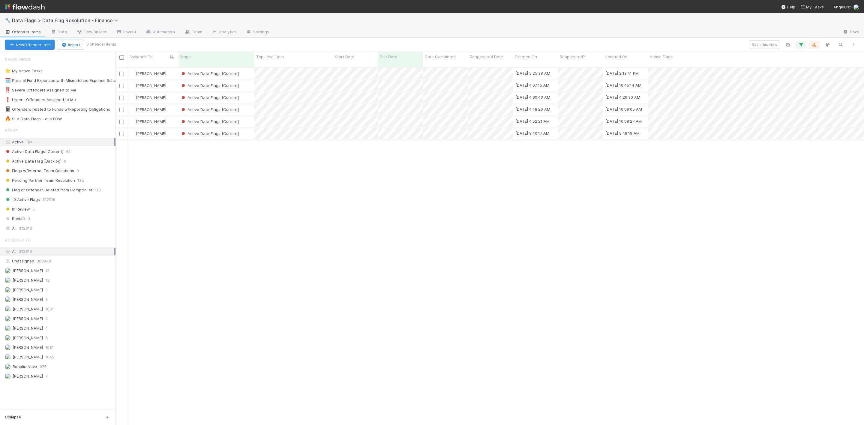
scroll to position [355, 742]
